Goal: Task Accomplishment & Management: Use online tool/utility

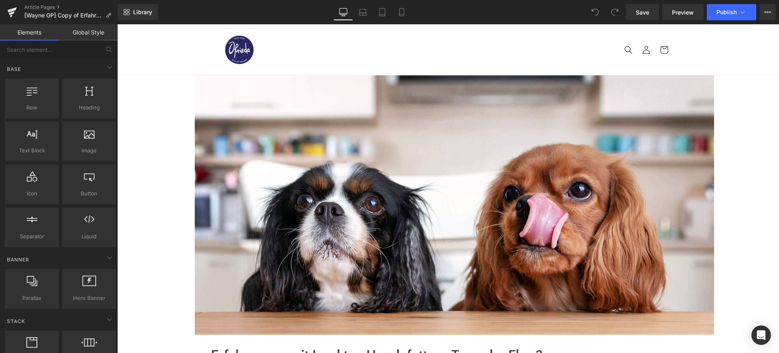
click at [284, 7] on div "Library Desktop Desktop Laptop Tablet Mobile Save Preview Publish Scheduled Vie…" at bounding box center [448, 12] width 661 height 16
click at [720, 10] on span "Publish" at bounding box center [726, 12] width 20 height 6
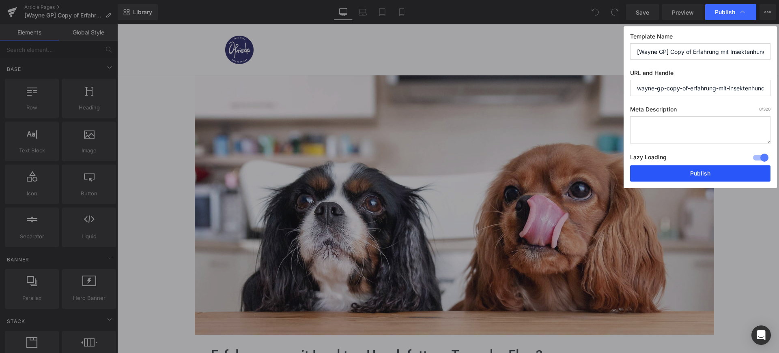
click at [690, 171] on button "Publish" at bounding box center [700, 173] width 140 height 16
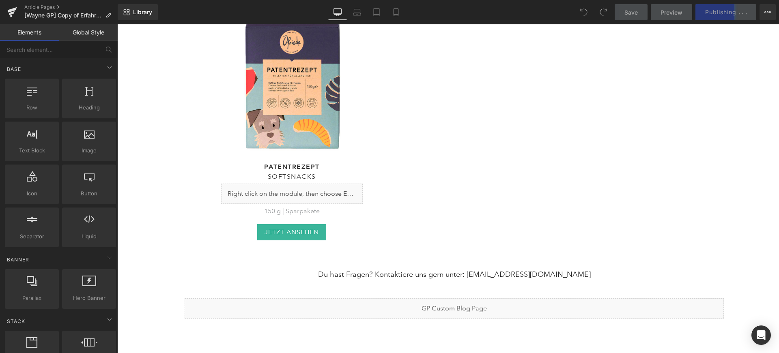
scroll to position [4640, 0]
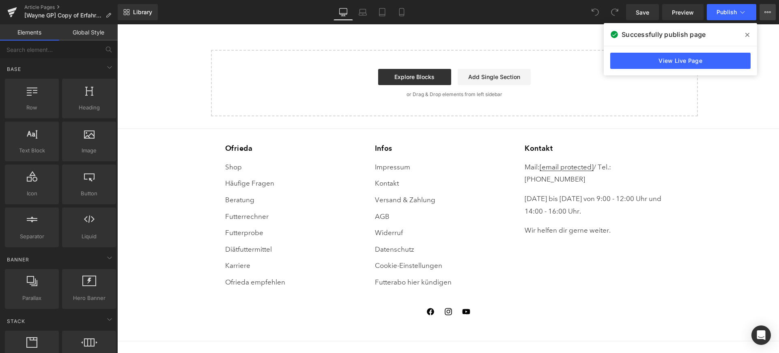
click at [769, 12] on icon at bounding box center [767, 12] width 6 height 6
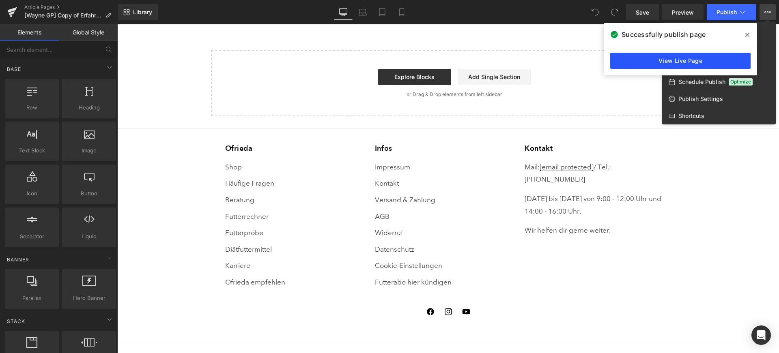
click at [649, 60] on link "View Live Page" at bounding box center [680, 61] width 140 height 16
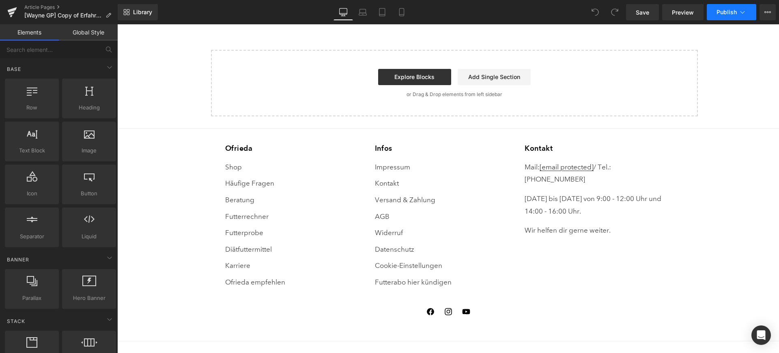
click at [724, 11] on span "Publish" at bounding box center [726, 12] width 20 height 6
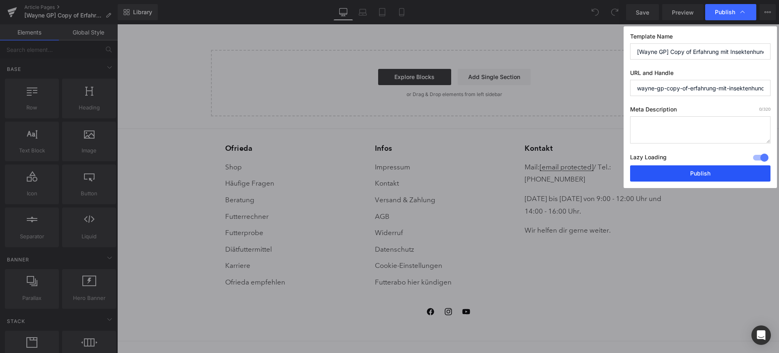
click at [699, 170] on button "Publish" at bounding box center [700, 173] width 140 height 16
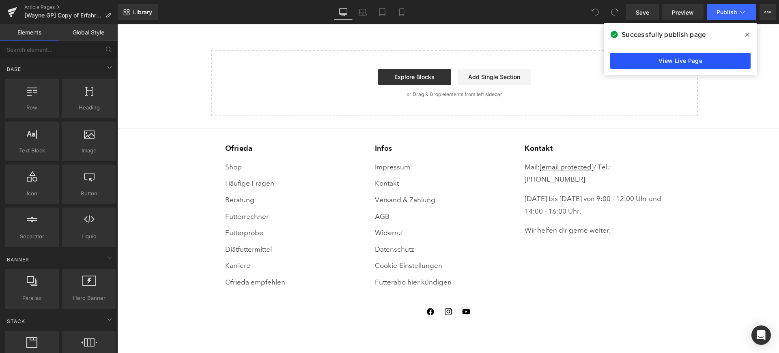
drag, startPoint x: 747, startPoint y: 36, endPoint x: 727, endPoint y: 53, distance: 25.9
click at [727, 53] on div "Successfully publish page View Live Page" at bounding box center [680, 49] width 153 height 52
click at [719, 60] on link "View Live Page" at bounding box center [680, 61] width 140 height 16
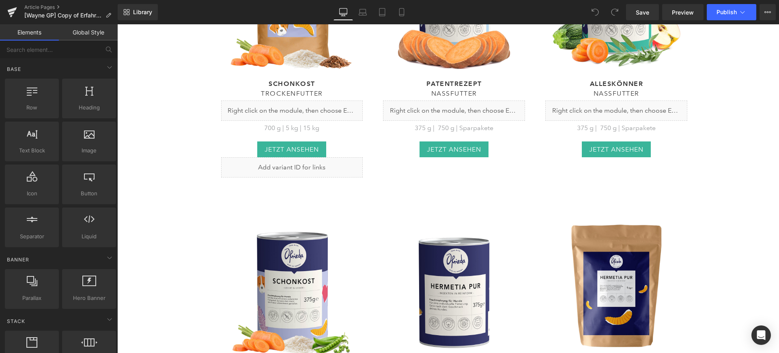
scroll to position [3859, 0]
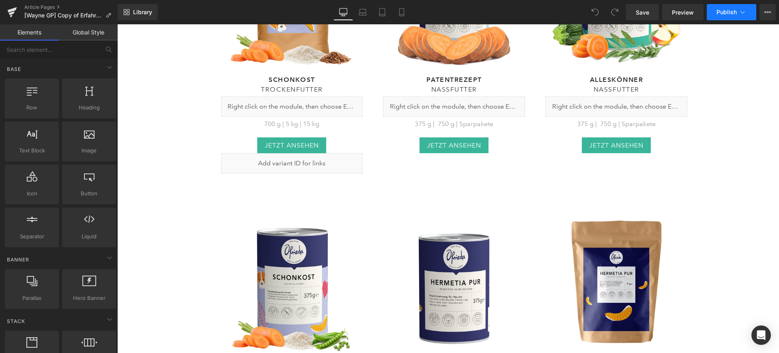
click at [712, 13] on button "Publish" at bounding box center [731, 12] width 49 height 16
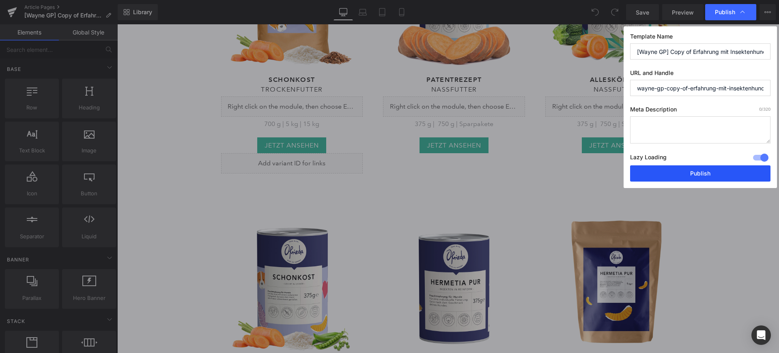
click at [720, 172] on button "Publish" at bounding box center [700, 173] width 140 height 16
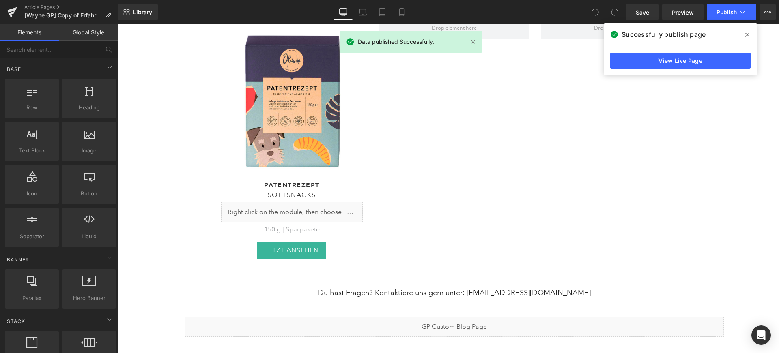
scroll to position [4323, 0]
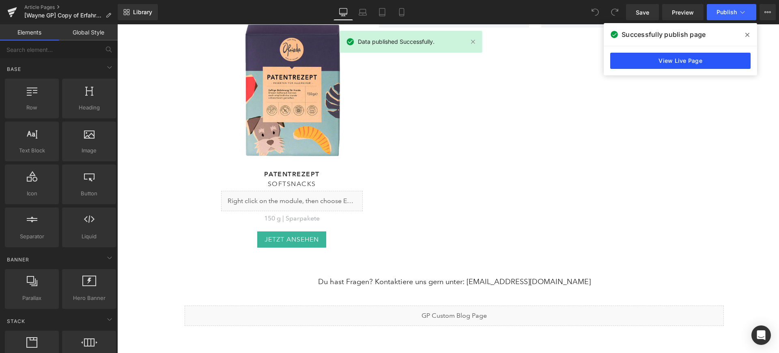
click at [652, 55] on link "View Live Page" at bounding box center [680, 61] width 140 height 16
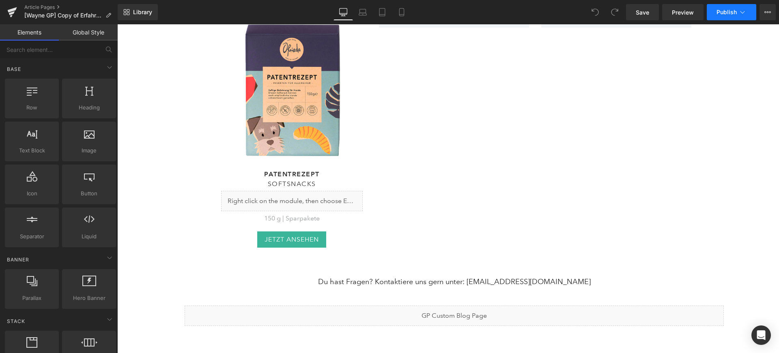
click at [726, 14] on span "Publish" at bounding box center [726, 12] width 20 height 6
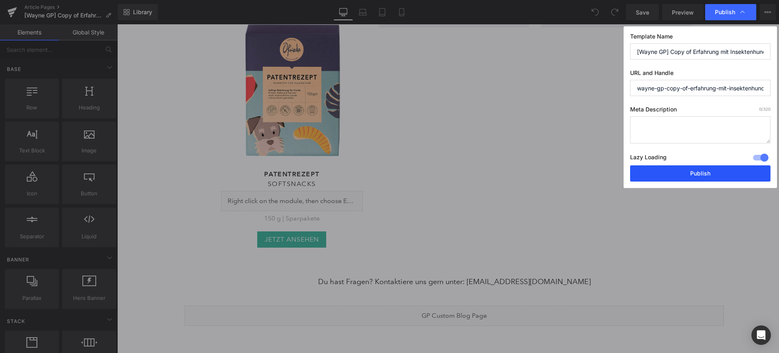
click at [702, 172] on button "Publish" at bounding box center [700, 173] width 140 height 16
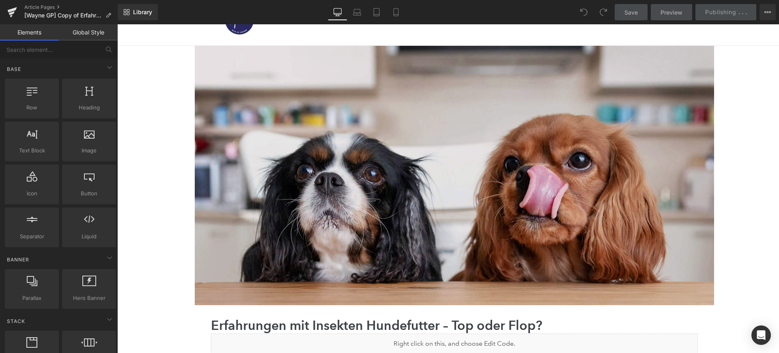
scroll to position [0, 0]
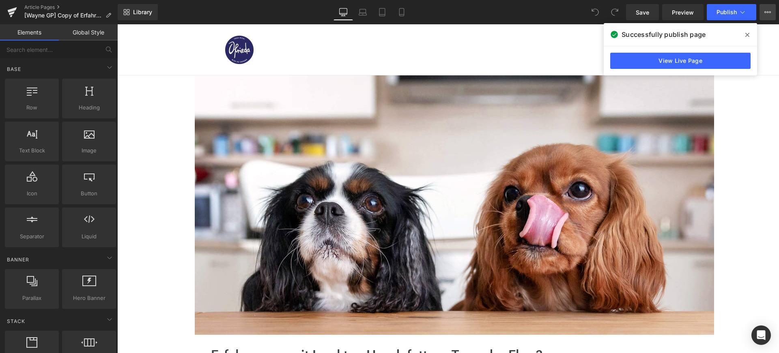
click at [763, 11] on button "View Live Page View with current Template Save Template to Library Schedule Pub…" at bounding box center [767, 12] width 16 height 16
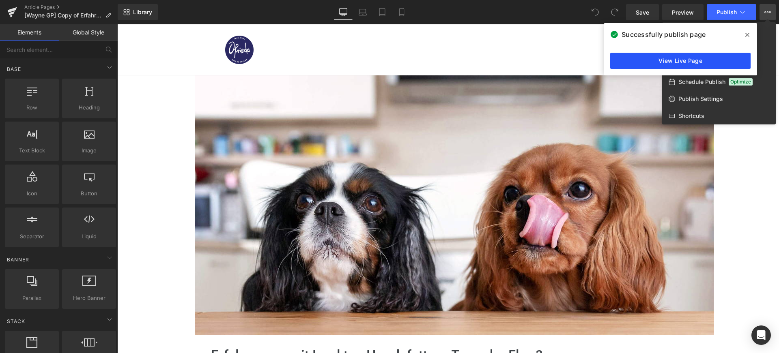
click at [739, 60] on link "View Live Page" at bounding box center [680, 61] width 140 height 16
